Goal: Find specific page/section: Find specific page/section

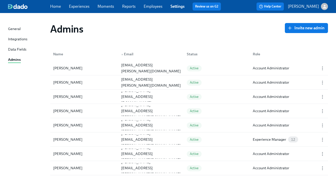
click at [159, 7] on link "Employees" at bounding box center [153, 6] width 19 height 5
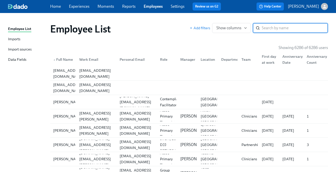
click at [283, 31] on input "search" at bounding box center [295, 28] width 66 height 10
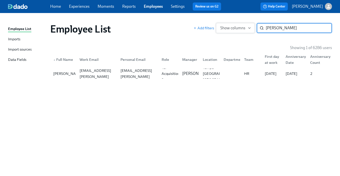
drag, startPoint x: 257, startPoint y: 29, endPoint x: 245, endPoint y: 29, distance: 12.6
click at [245, 29] on div "Add filters Show columns carlye ​" at bounding box center [262, 28] width 138 height 10
drag, startPoint x: 289, startPoint y: 29, endPoint x: 187, endPoint y: 15, distance: 102.7
click at [195, 17] on div "Employee List Imports Import sources Data Fields Employee List Add filters Show…" at bounding box center [170, 94] width 340 height 163
type input "heslin"
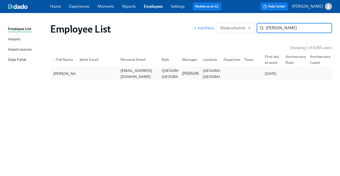
click at [157, 72] on div "maggieheslinn@gmail.com" at bounding box center [137, 74] width 39 height 12
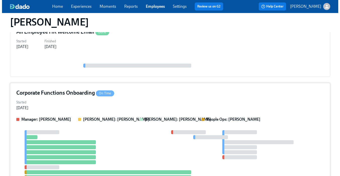
scroll to position [305, 0]
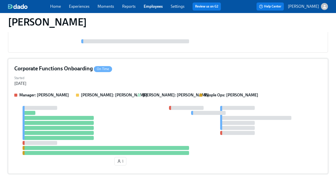
click at [192, 81] on div "Started Aug 11, 2025" at bounding box center [167, 80] width 307 height 12
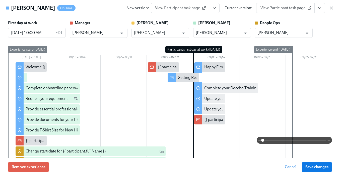
click at [318, 6] on icon "View task page" at bounding box center [319, 8] width 5 height 5
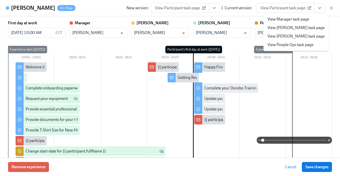
click at [295, 46] on link "View People Ops task page" at bounding box center [290, 45] width 46 height 6
